Goal: Information Seeking & Learning: Learn about a topic

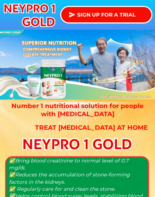
scroll to position [14, 0]
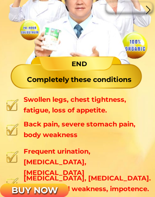
scroll to position [3204, 0]
click at [21, 99] on div "Swollen legs, chest tightness, fatigue, loss of appetite." at bounding box center [75, 105] width 138 height 21
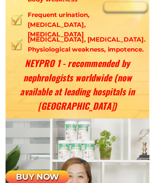
scroll to position [3340, 0]
